Goal: Task Accomplishment & Management: Complete application form

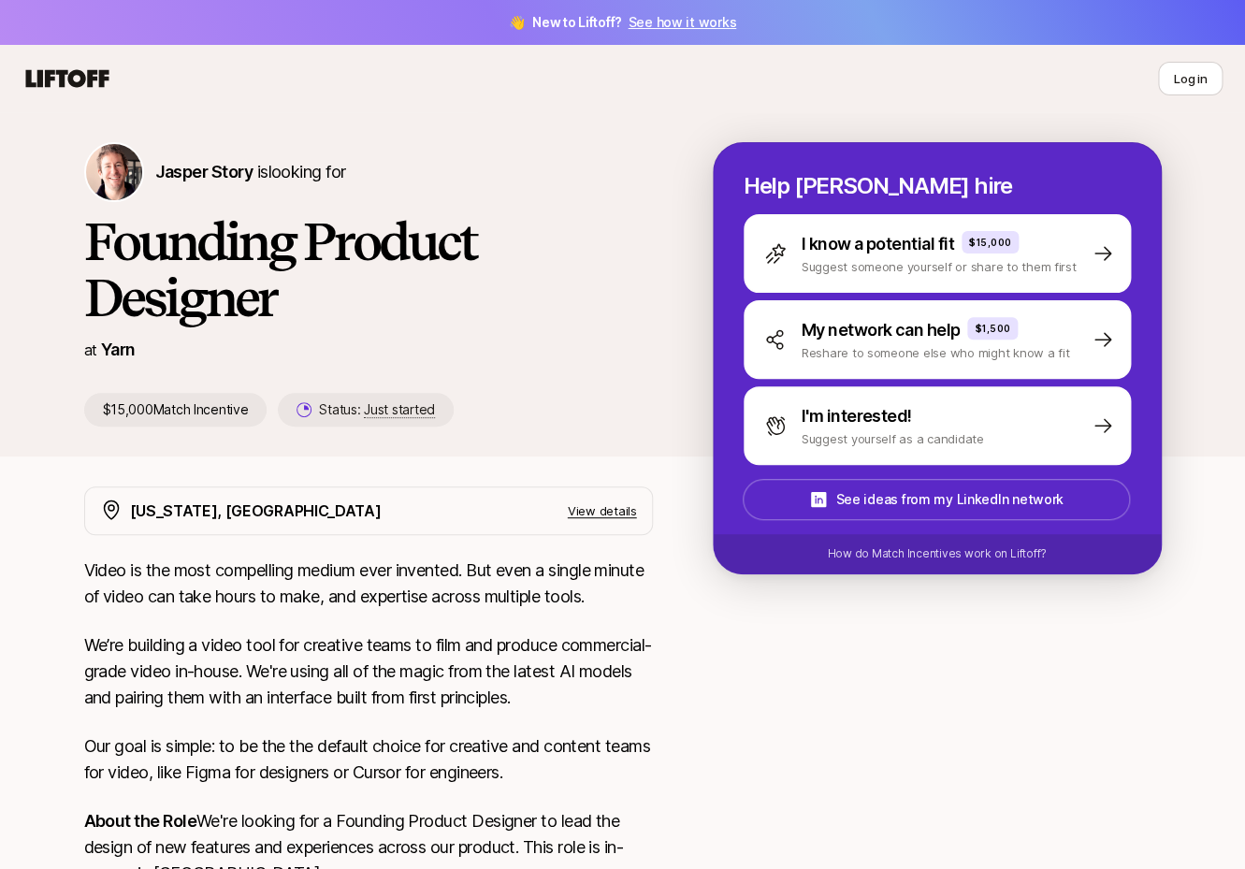
click at [62, 80] on icon at bounding box center [67, 78] width 83 height 18
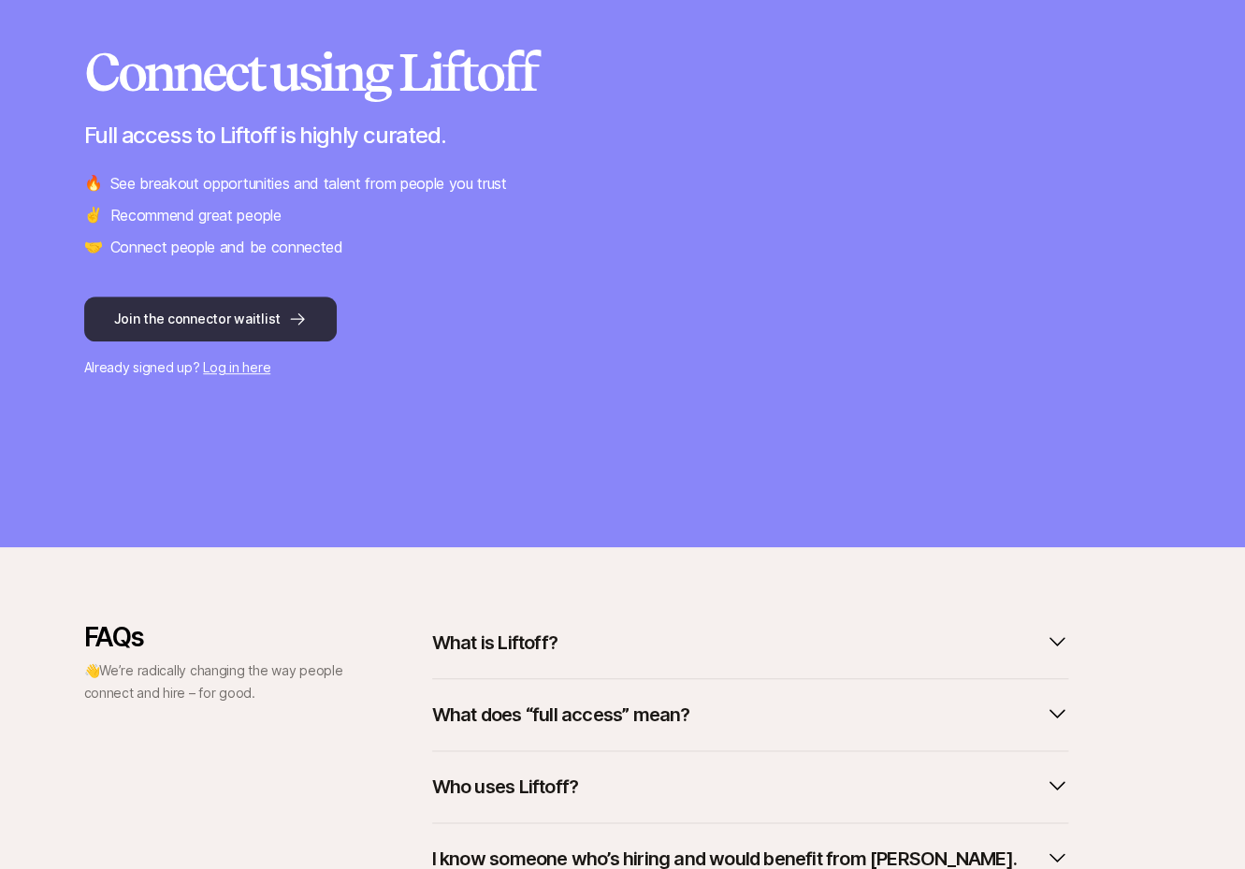
scroll to position [71, 0]
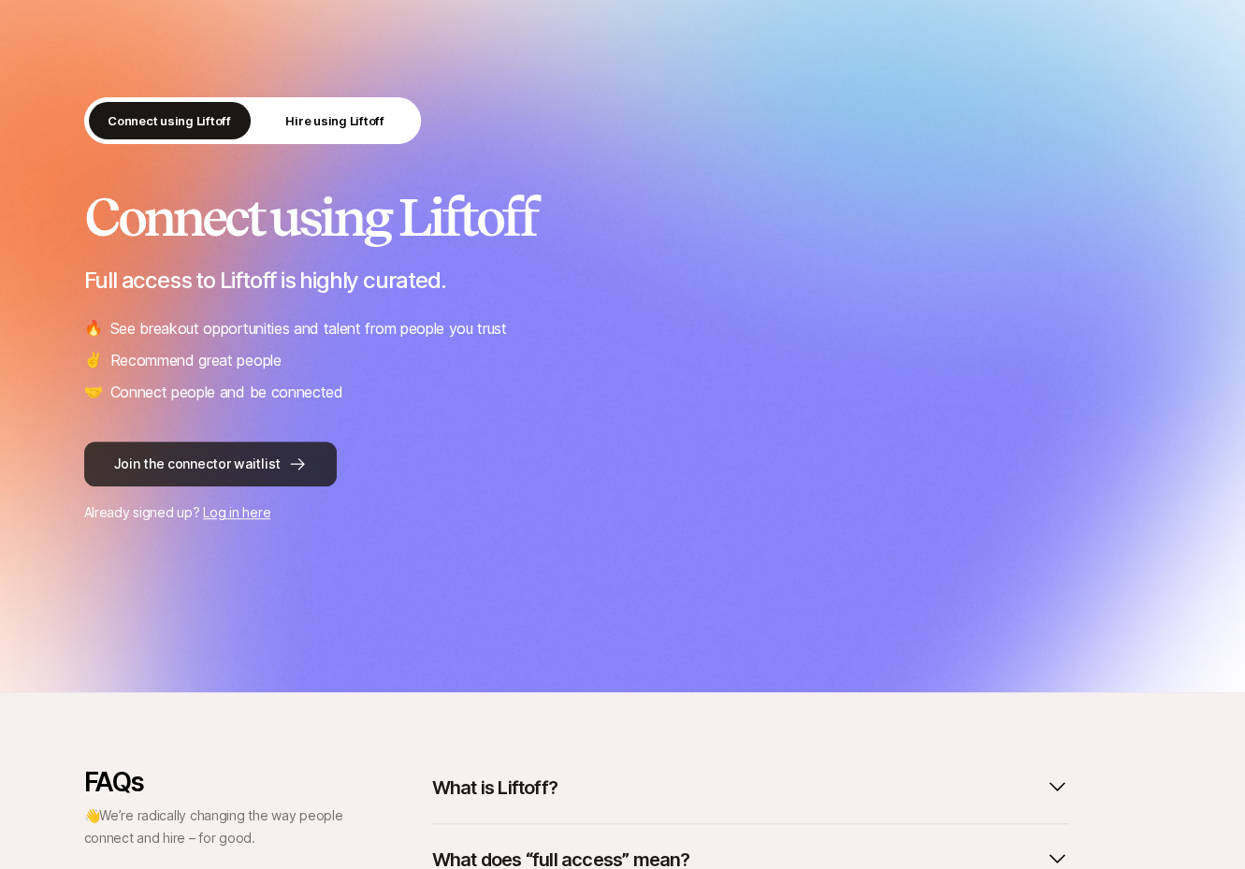
click at [251, 468] on button "Join the connector waitlist" at bounding box center [210, 464] width 253 height 45
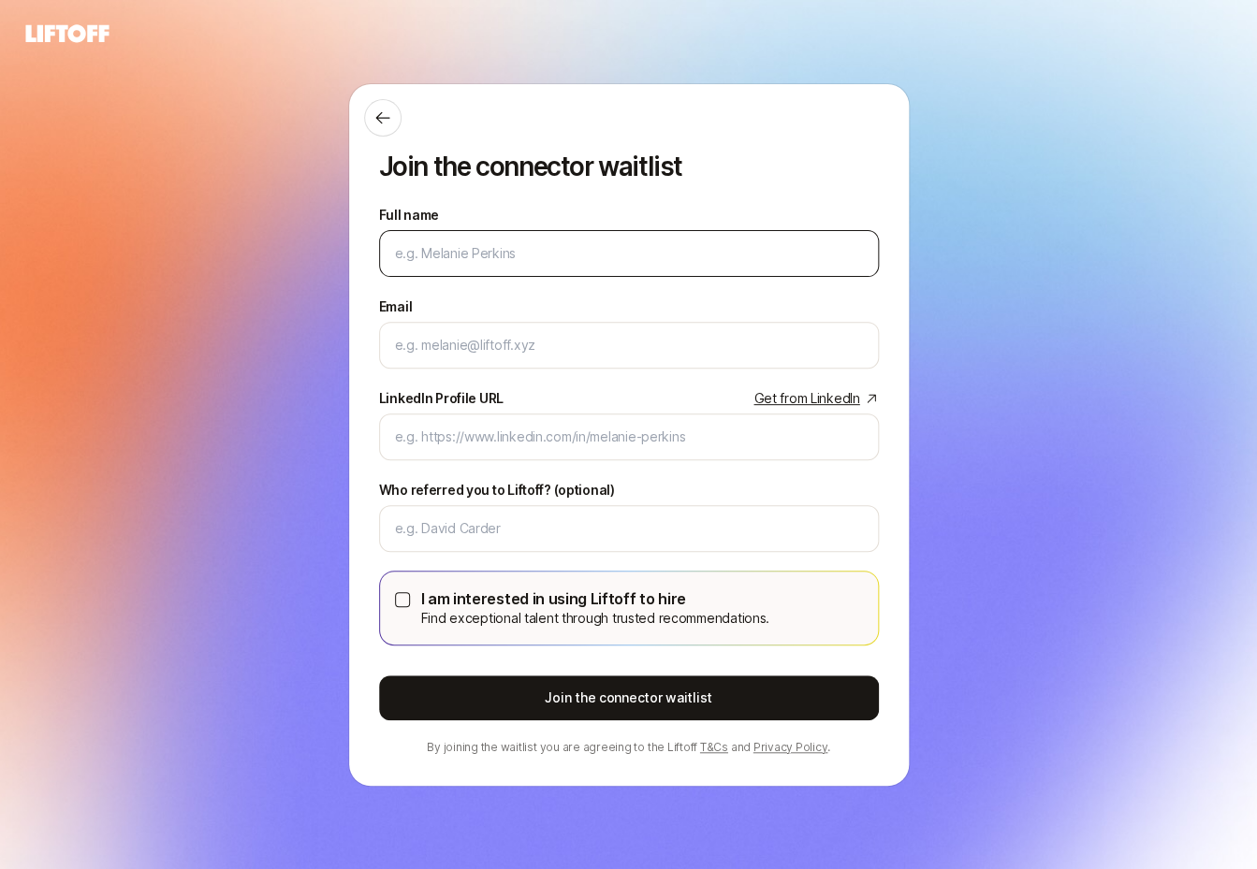
click at [563, 248] on input "Full name" at bounding box center [629, 253] width 468 height 22
click at [527, 256] on input "Full name" at bounding box center [629, 253] width 468 height 22
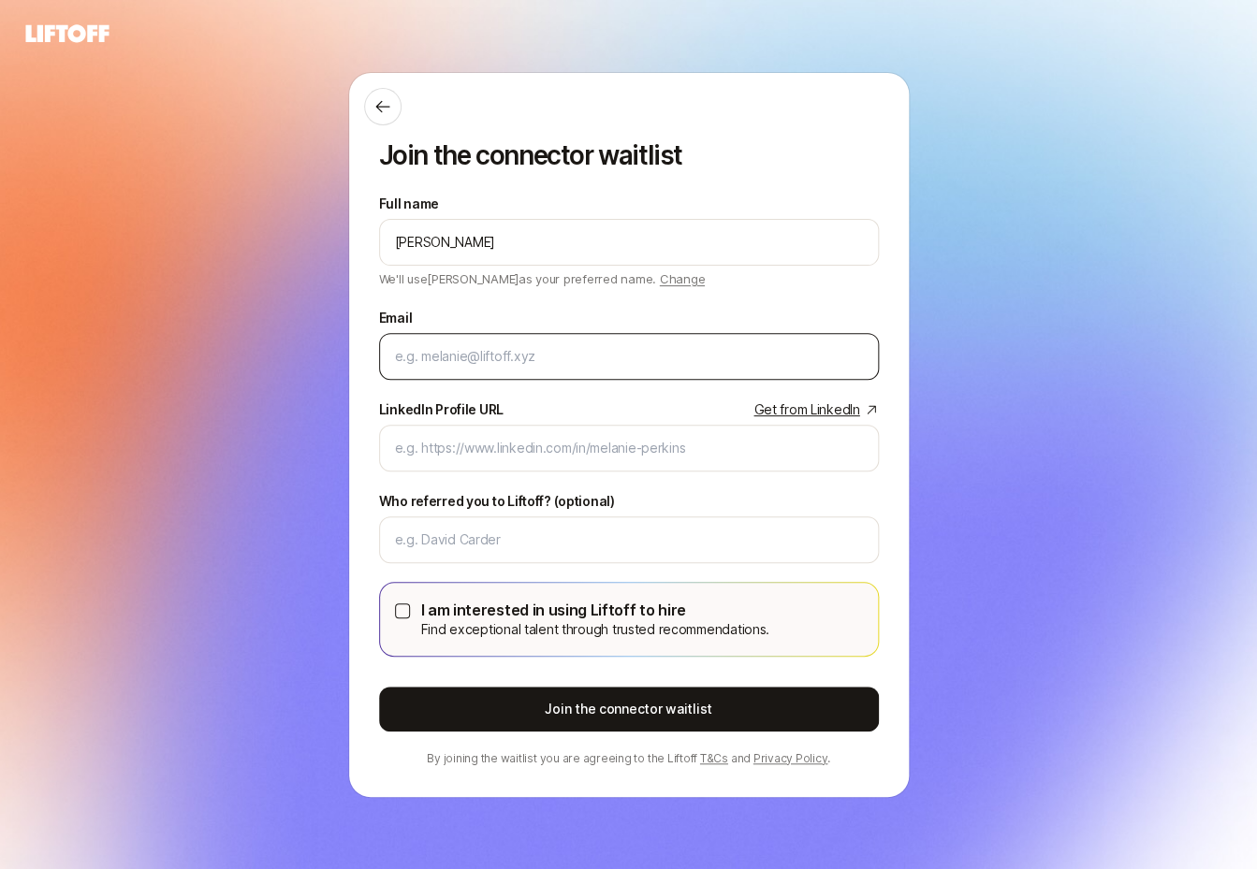
type input "[PERSON_NAME]"
click at [503, 353] on input "Email" at bounding box center [629, 356] width 468 height 22
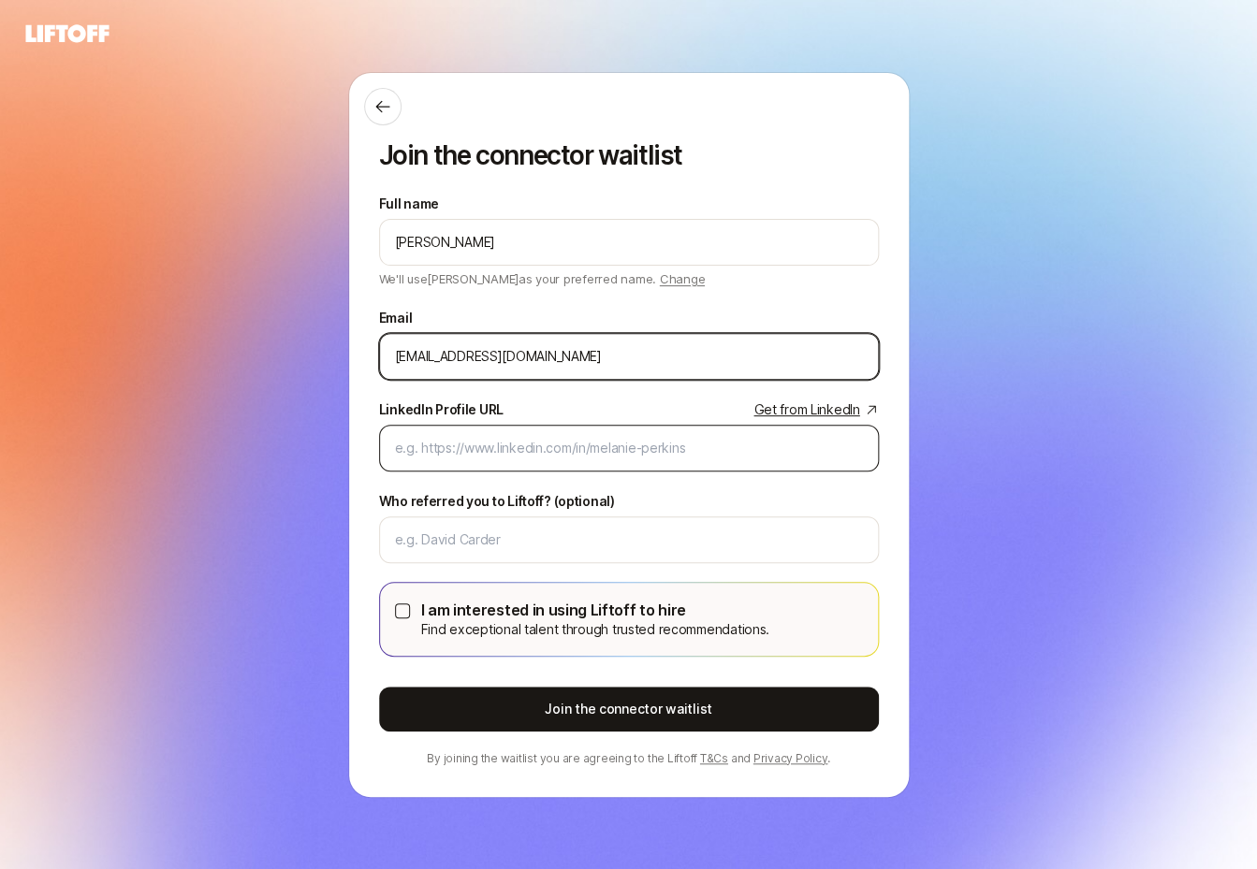
type input "[EMAIL_ADDRESS][DOMAIN_NAME]"
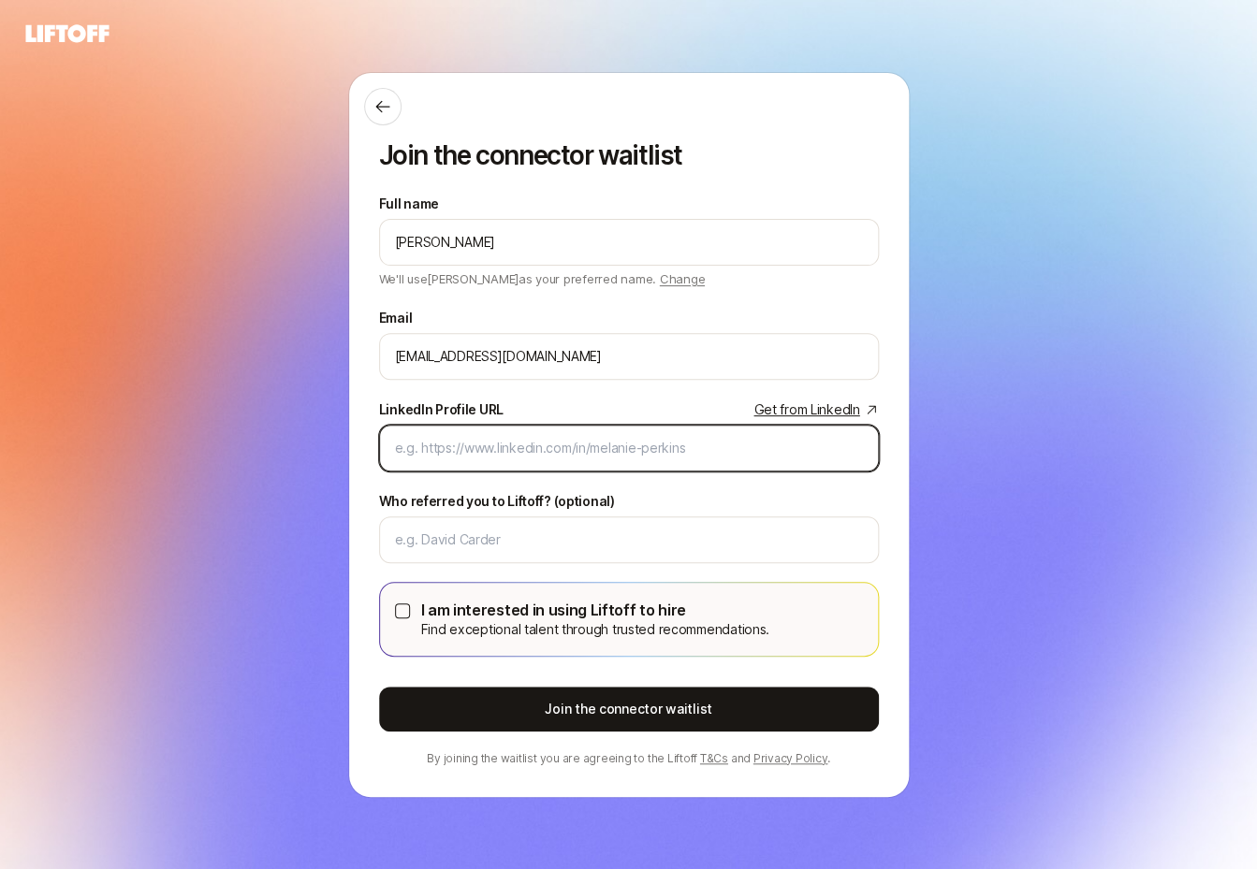
click at [537, 447] on input "LinkedIn Profile URL Get from LinkedIn" at bounding box center [629, 448] width 468 height 22
paste input "[URL][DOMAIN_NAME][PERSON_NAME]"
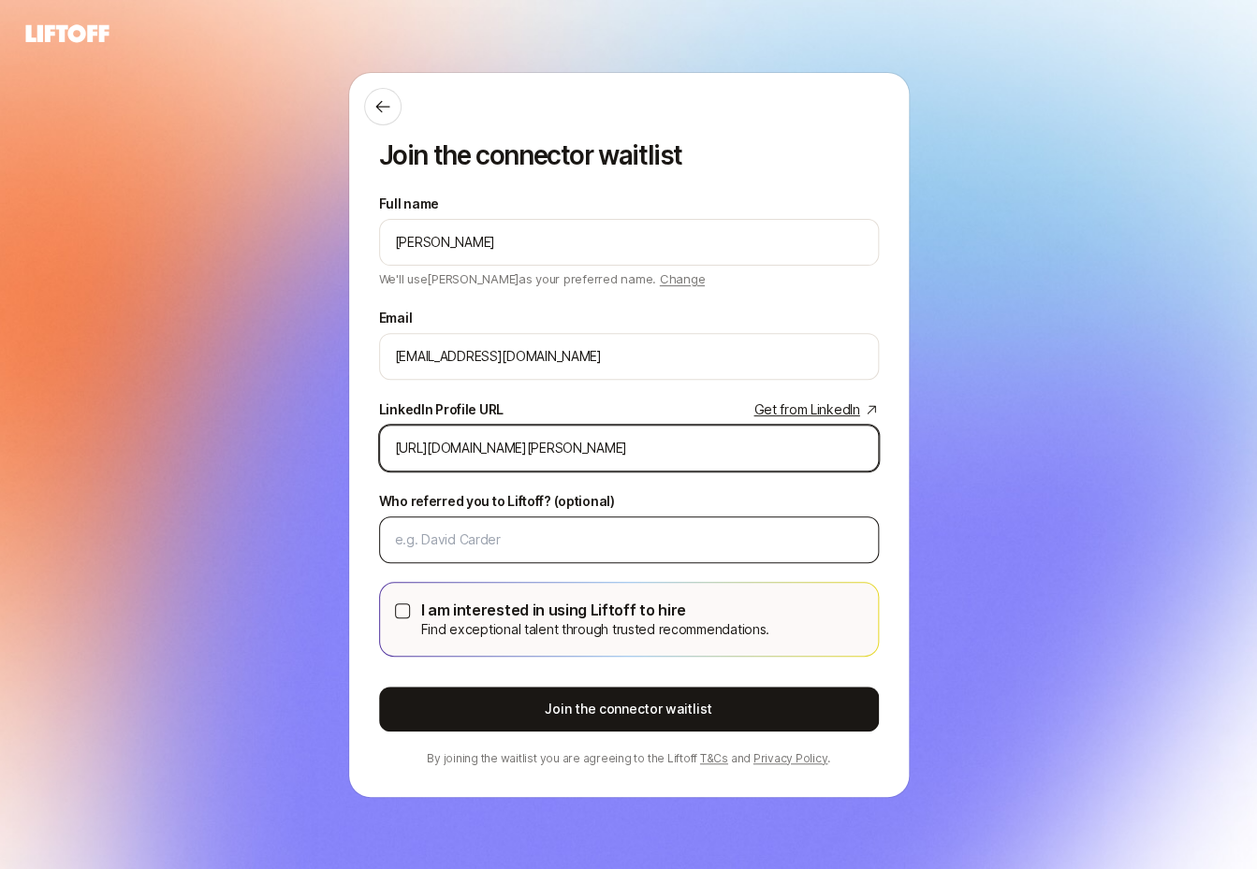
type input "[URL][DOMAIN_NAME][PERSON_NAME]"
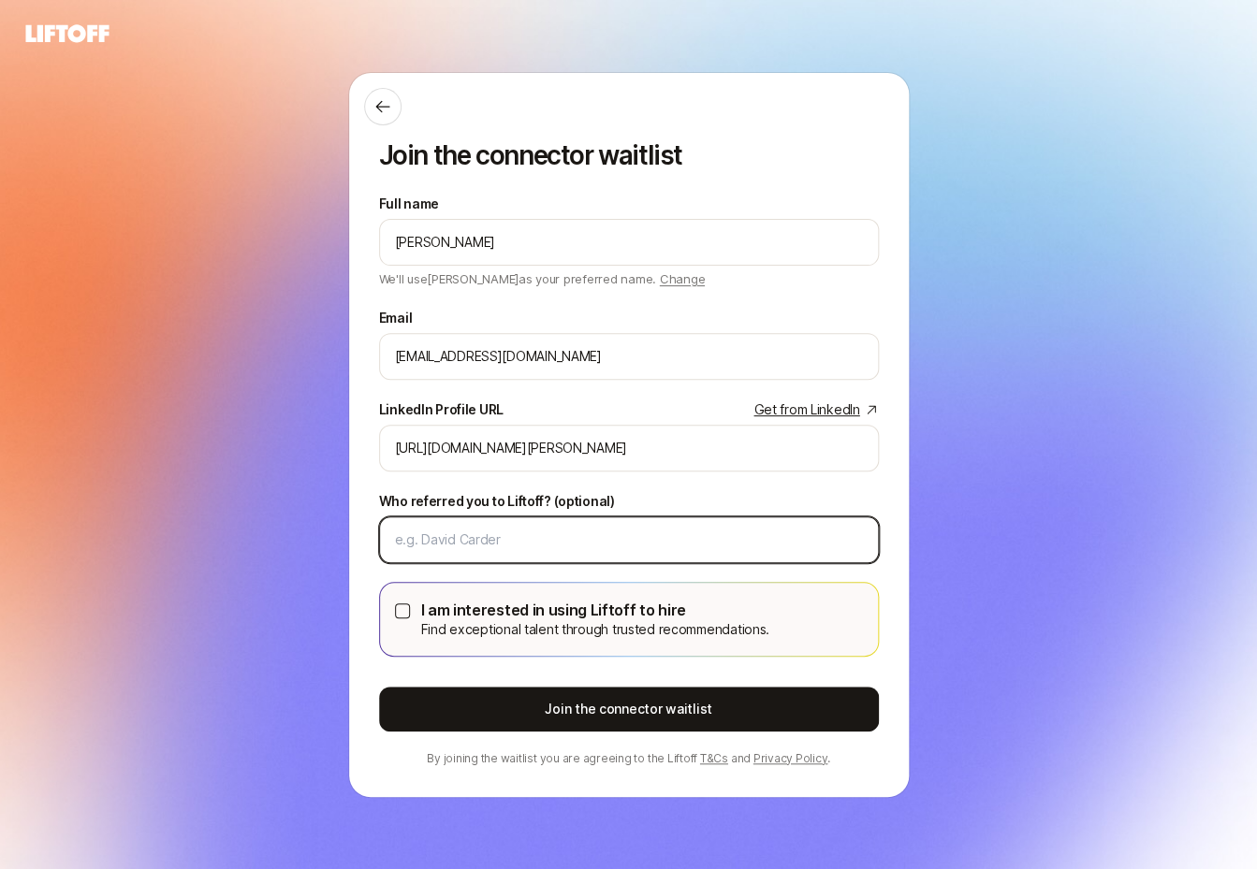
click at [539, 530] on input "Who referred you to Liftoff? (optional)" at bounding box center [629, 540] width 468 height 22
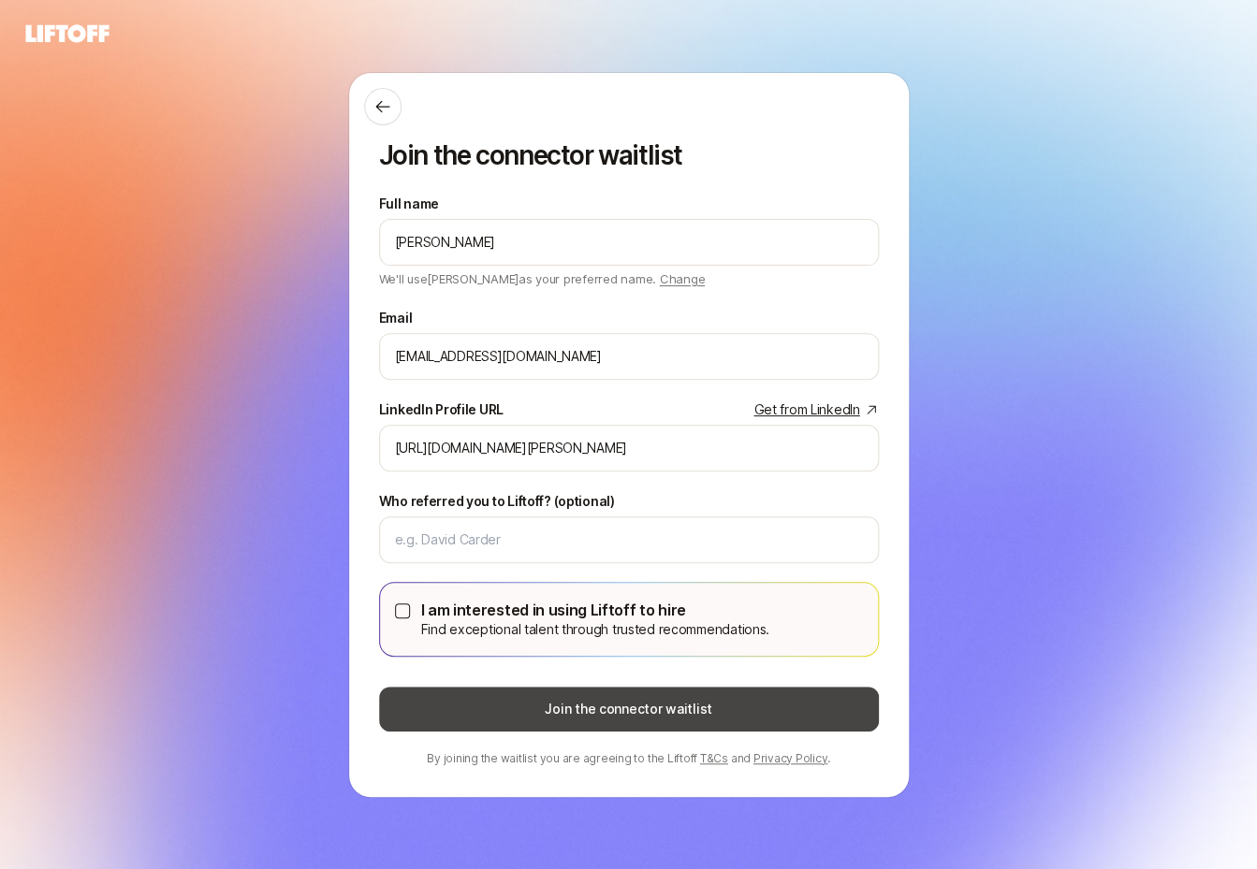
click at [577, 721] on button "Join the connector waitlist" at bounding box center [629, 709] width 500 height 45
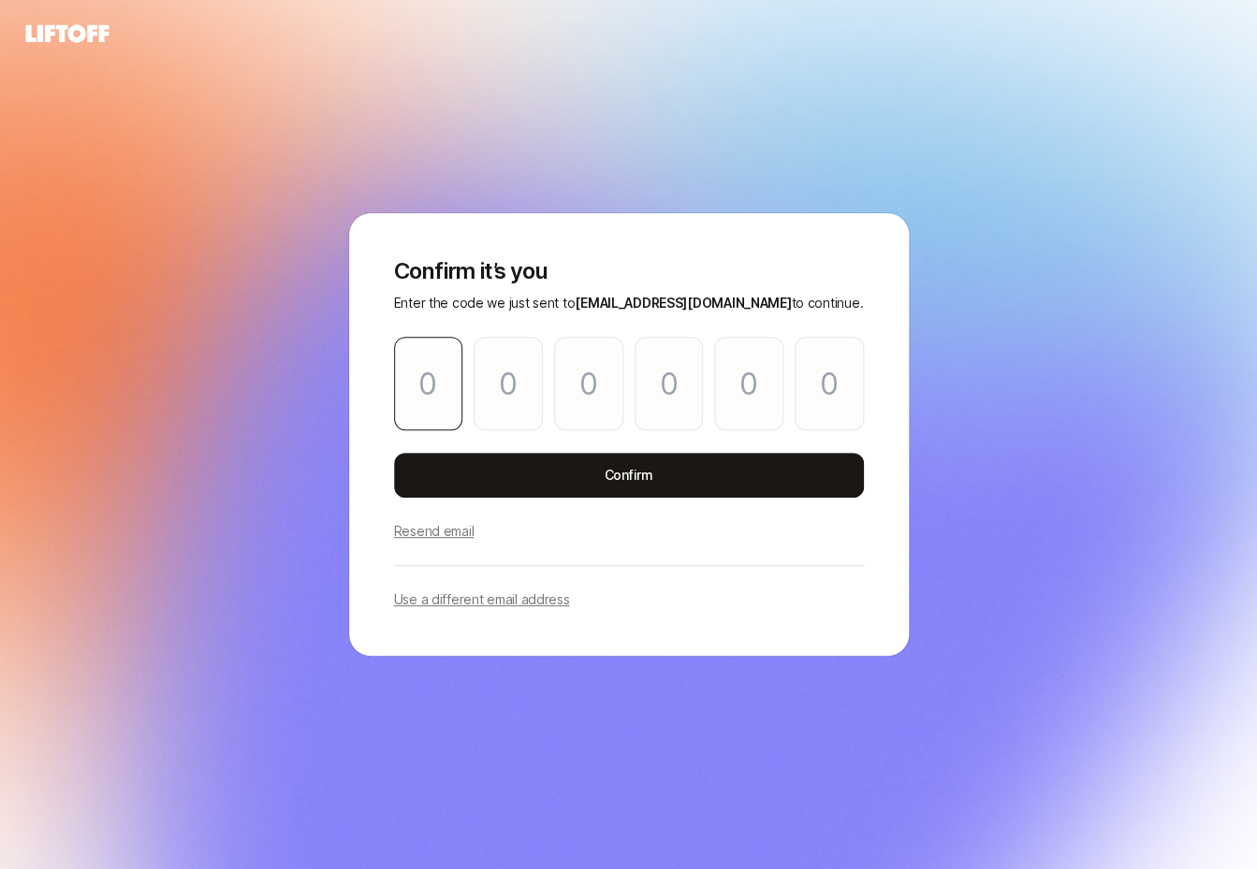
type input "5"
type input "2"
type input "3"
type input "8"
type input "3"
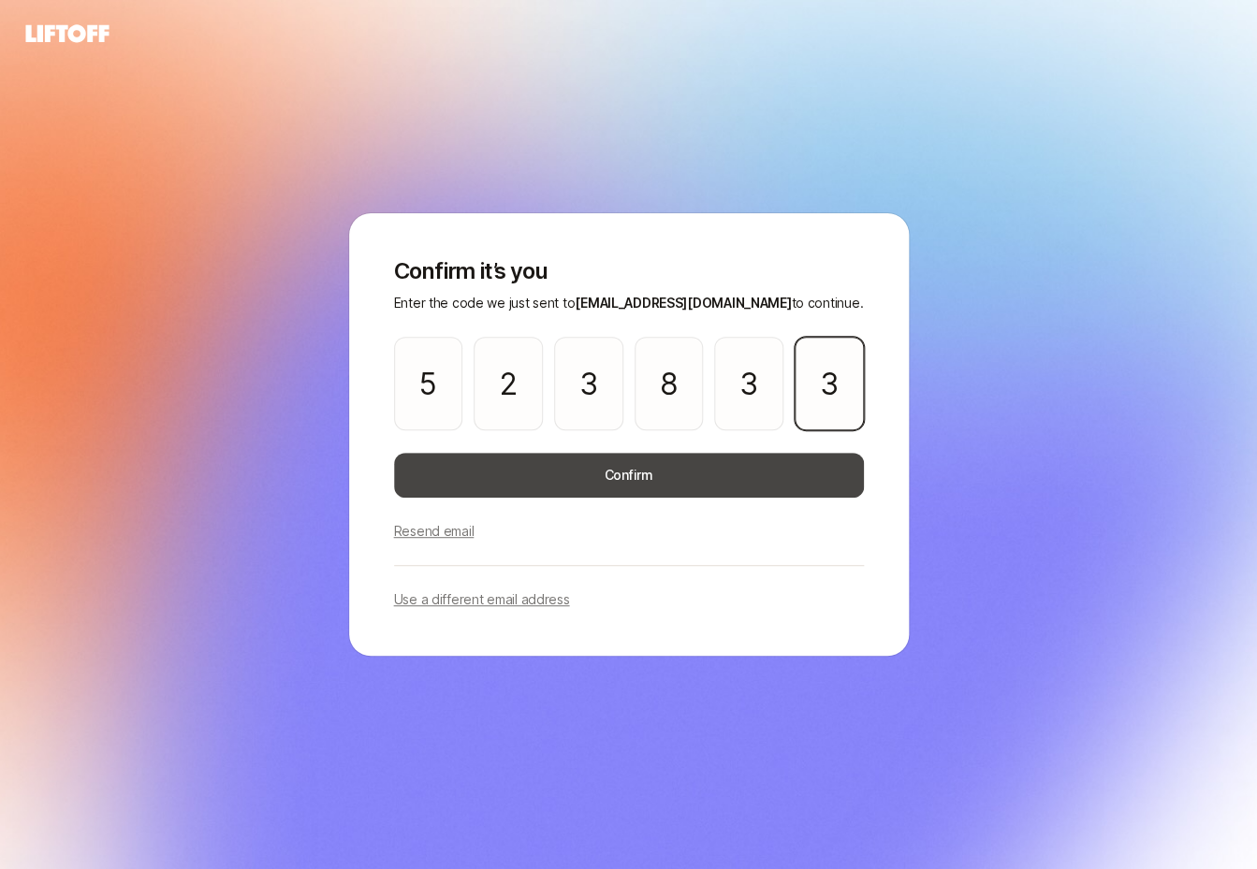
type input "3"
click at [577, 466] on button "Confirm" at bounding box center [629, 475] width 470 height 45
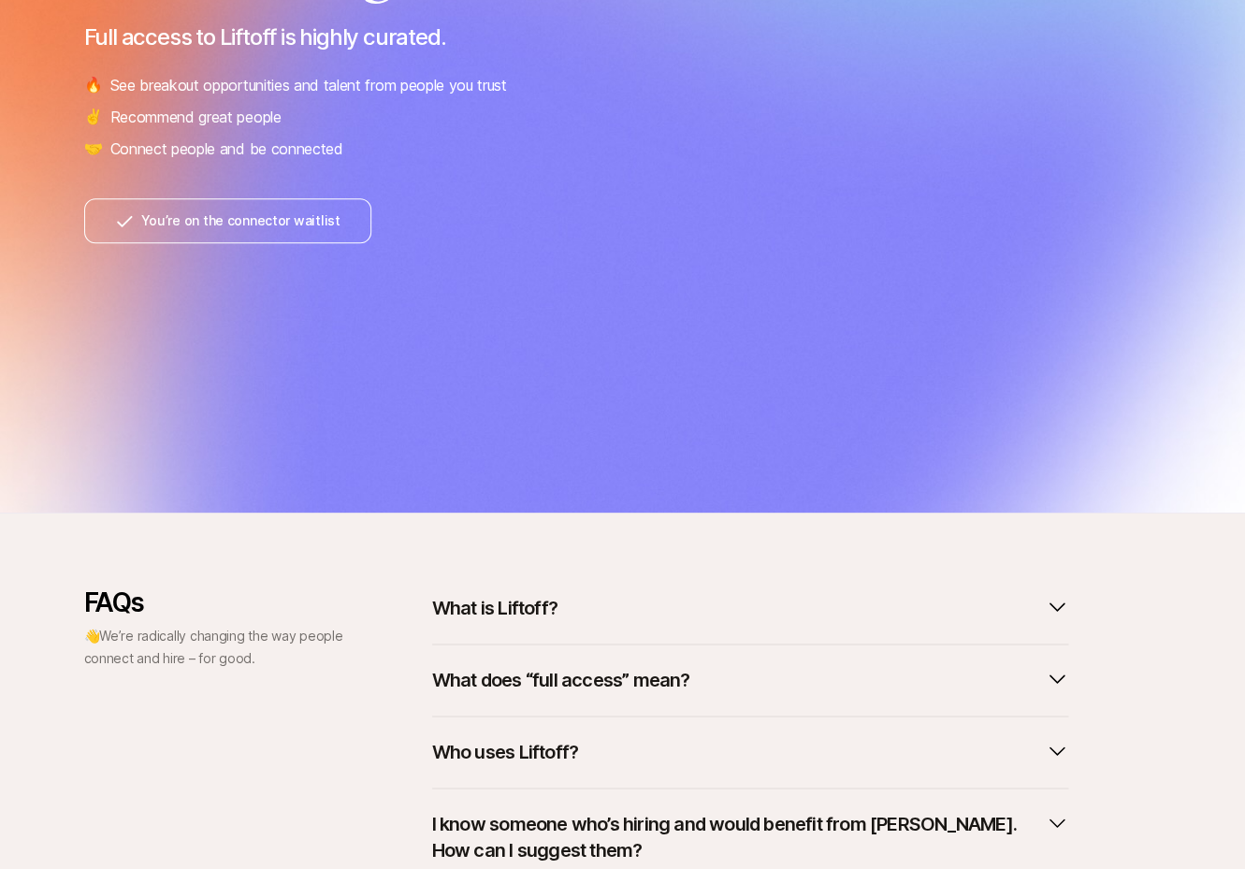
scroll to position [479, 0]
